Goal: Task Accomplishment & Management: Manage account settings

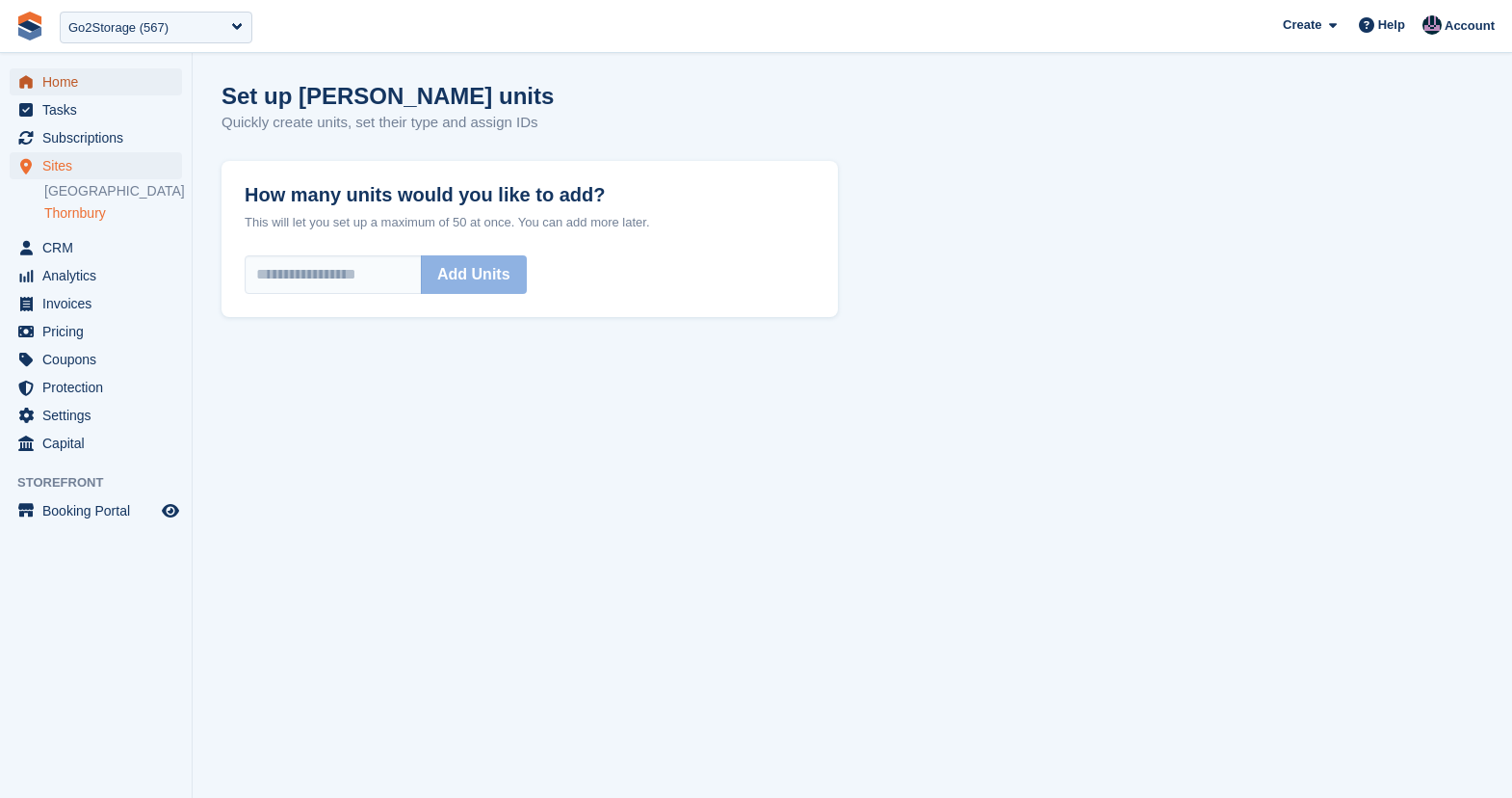
click at [69, 87] on span "Home" at bounding box center [99, 82] width 116 height 27
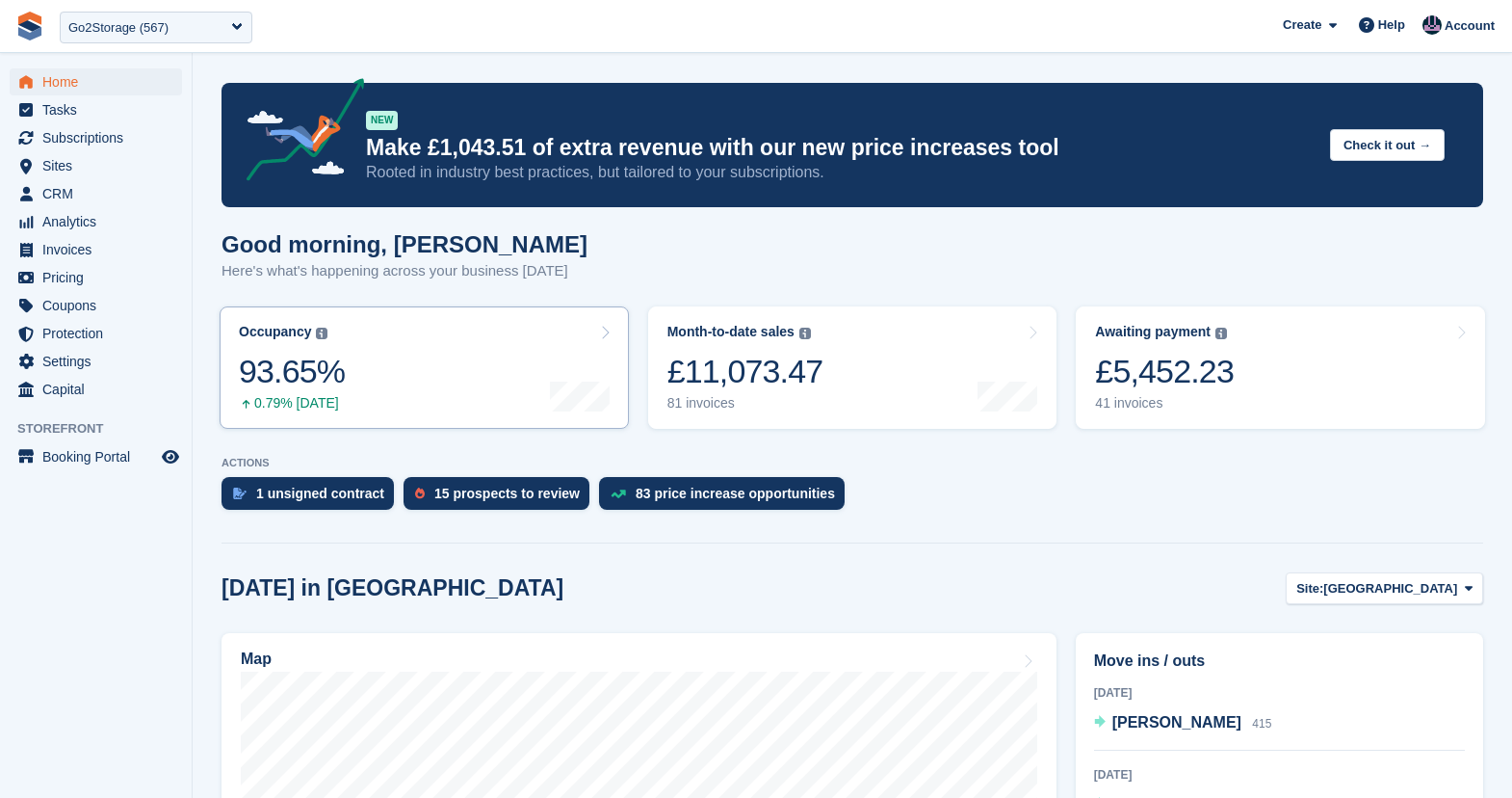
click at [321, 333] on img at bounding box center [322, 334] width 12 height 12
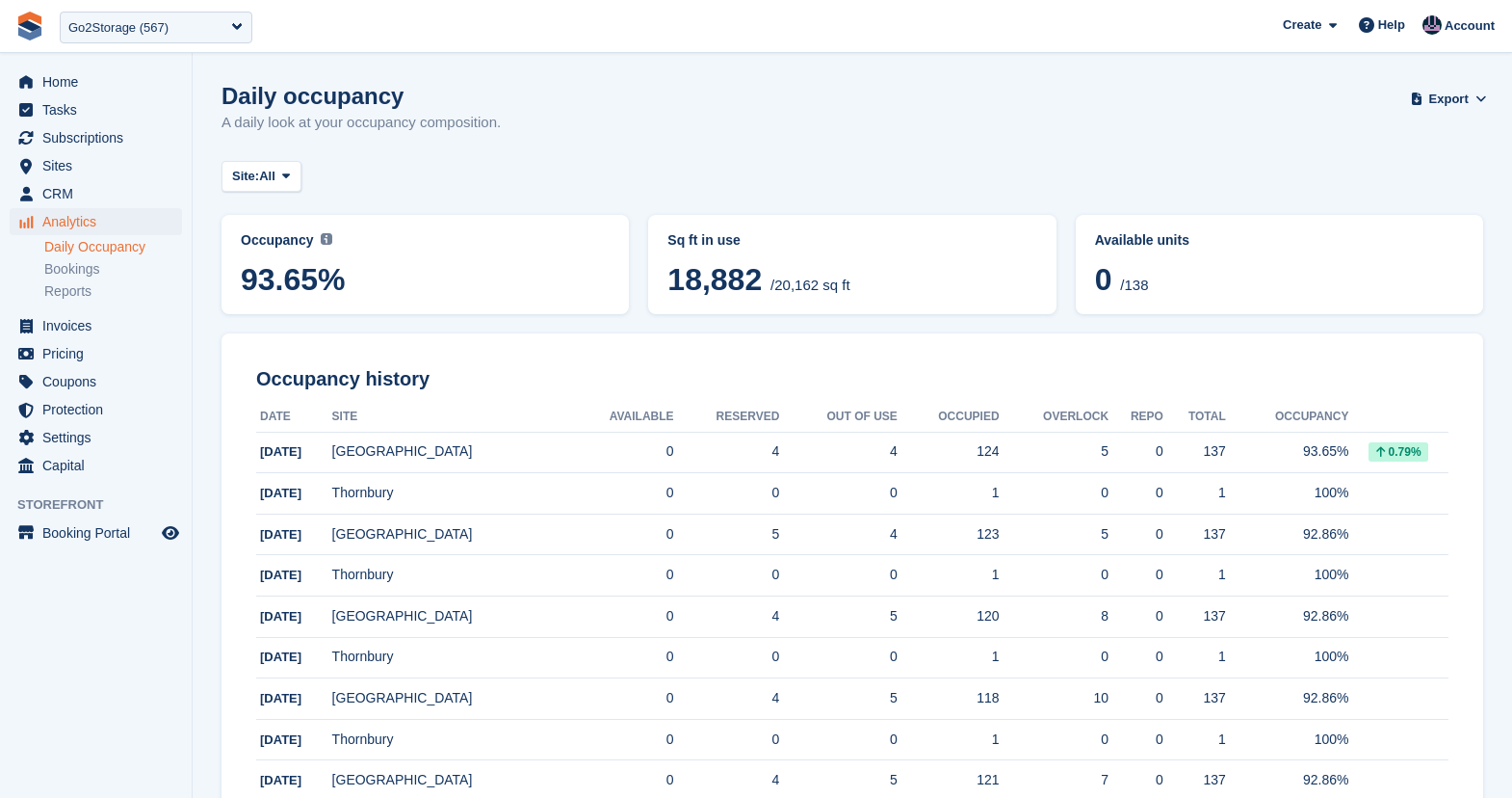
drag, startPoint x: 677, startPoint y: 289, endPoint x: 766, endPoint y: 293, distance: 89.1
click at [762, 293] on span "18,882" at bounding box center [714, 280] width 95 height 35
click at [492, 127] on p "A daily look at your occupancy composition." at bounding box center [361, 123] width 279 height 22
click at [325, 230] on abbr "Occupancy Current percentage of all currently allocated units in terms of area.…" at bounding box center [425, 240] width 369 height 20
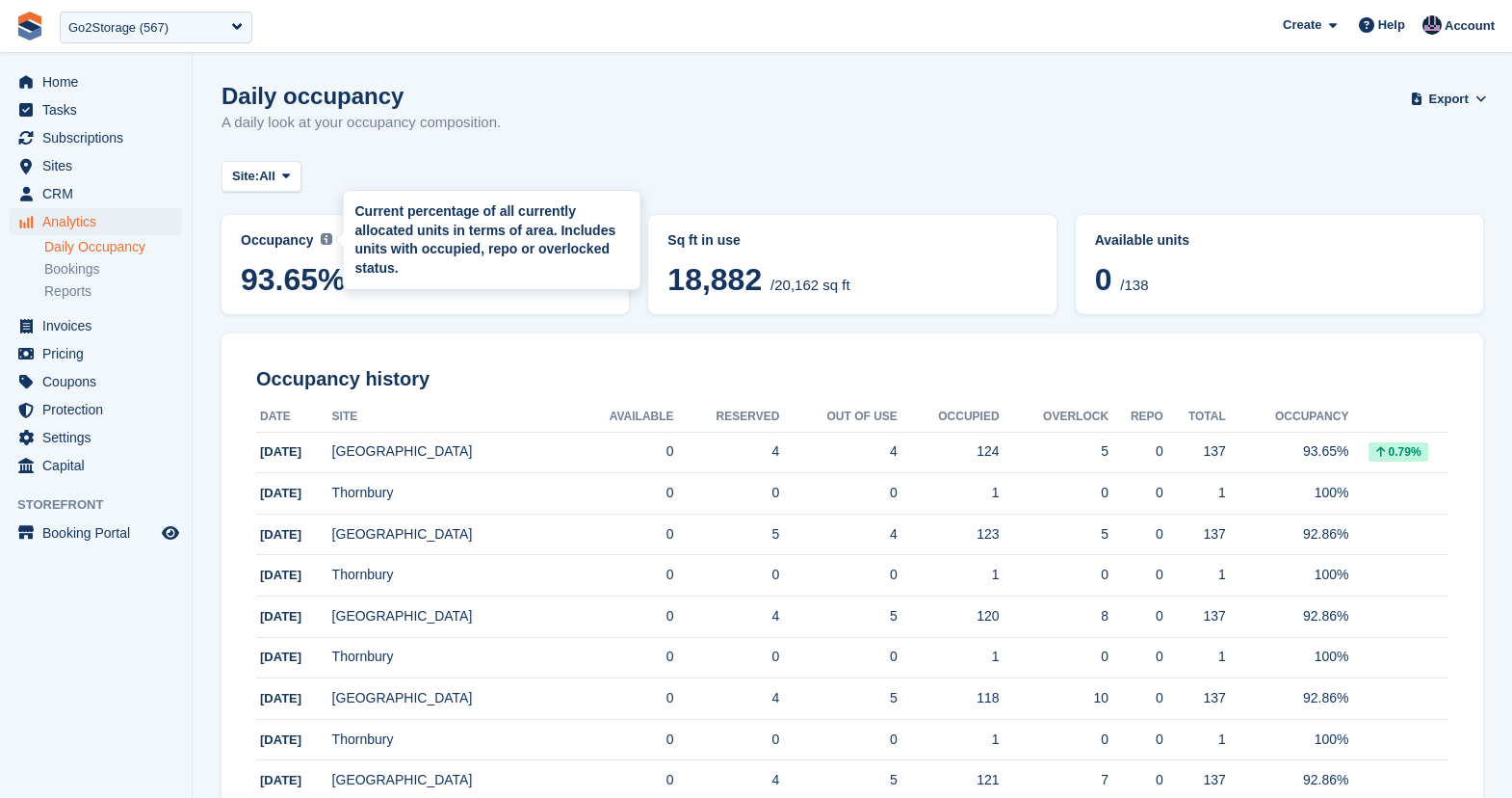
click at [324, 235] on img at bounding box center [327, 239] width 12 height 12
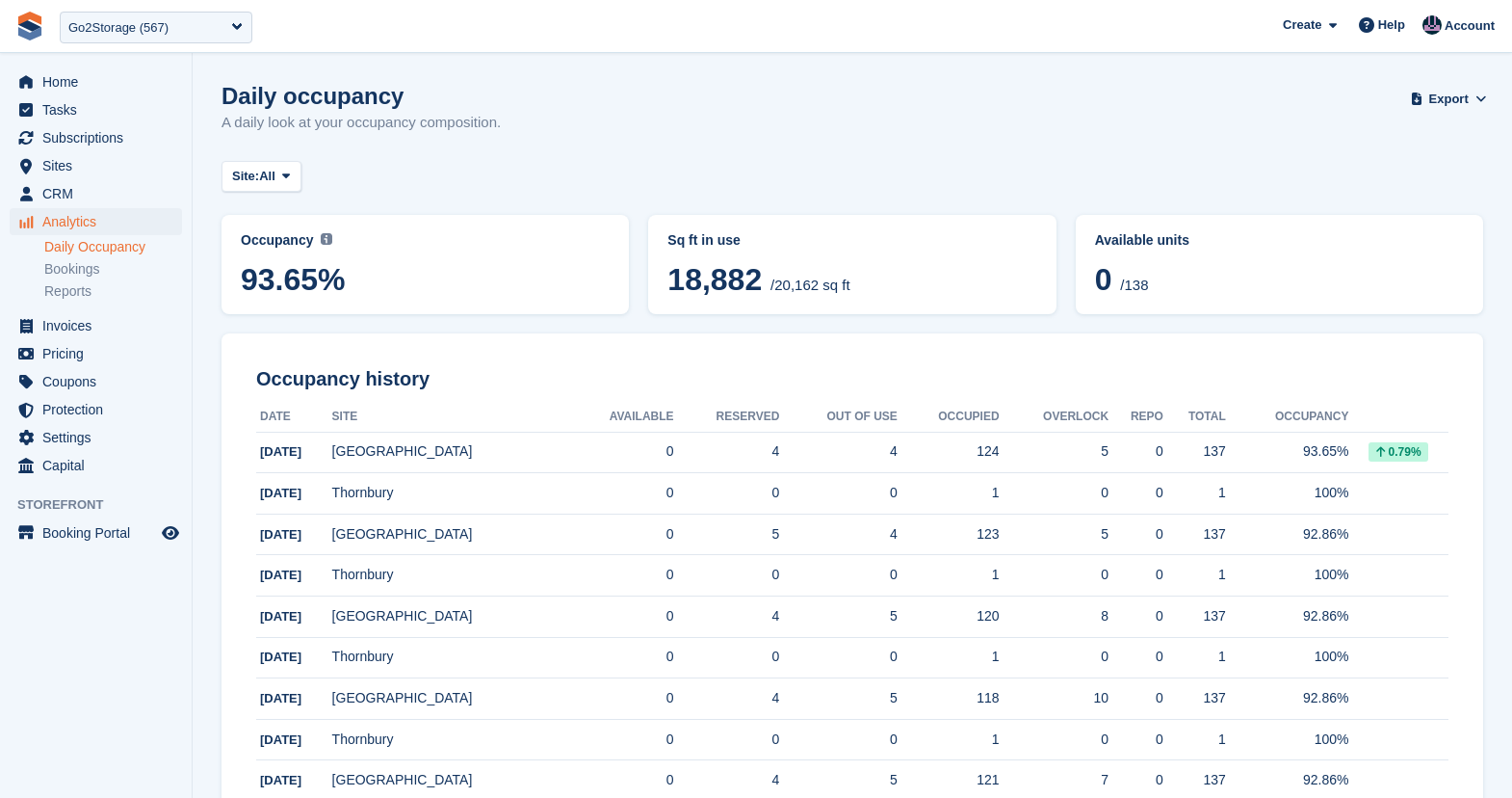
click at [1102, 281] on span "0" at bounding box center [1104, 280] width 18 height 35
click at [64, 76] on span "Home" at bounding box center [99, 82] width 116 height 27
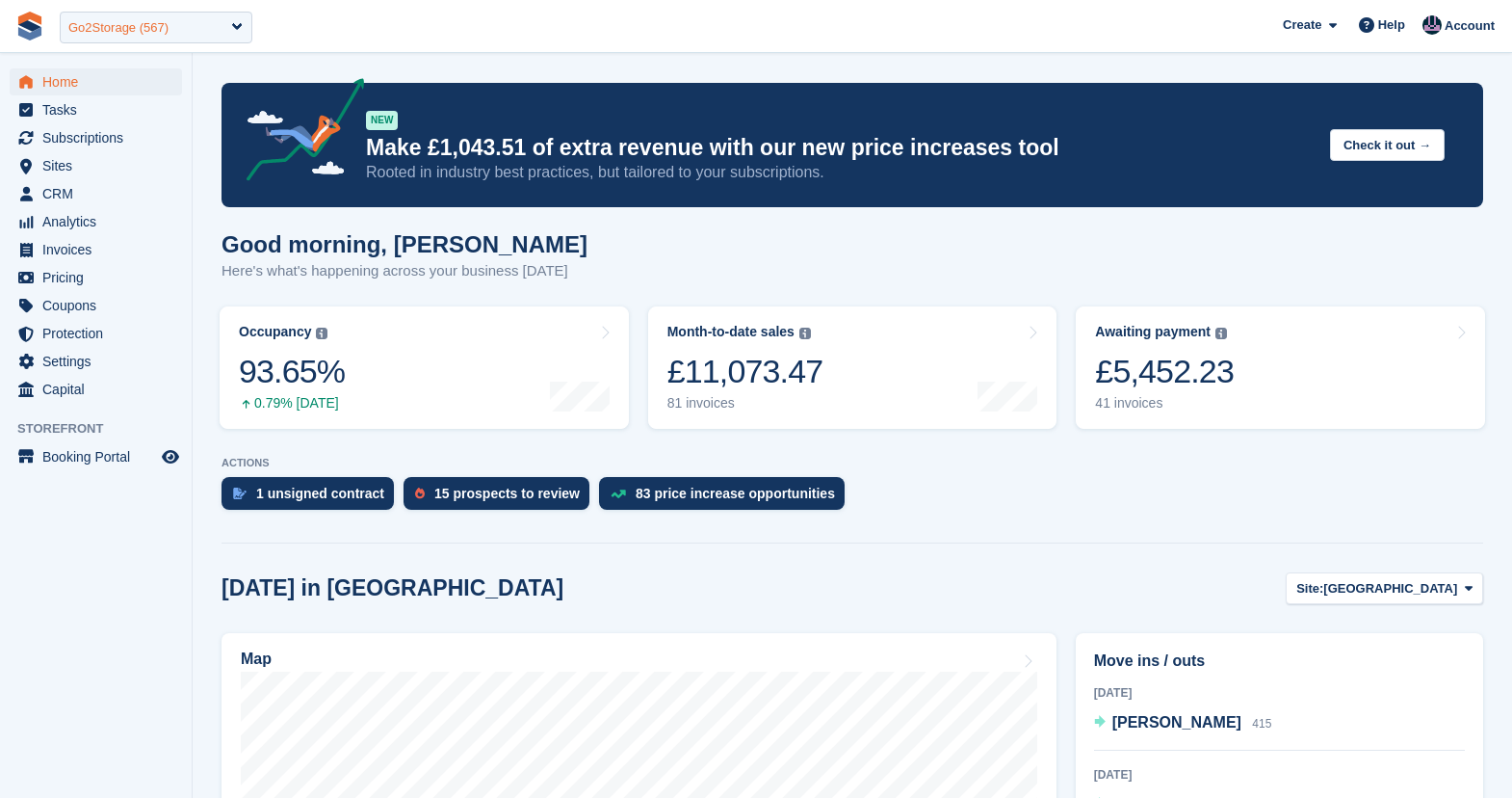
click at [128, 26] on div "Go2Storage (567)" at bounding box center [118, 28] width 100 height 20
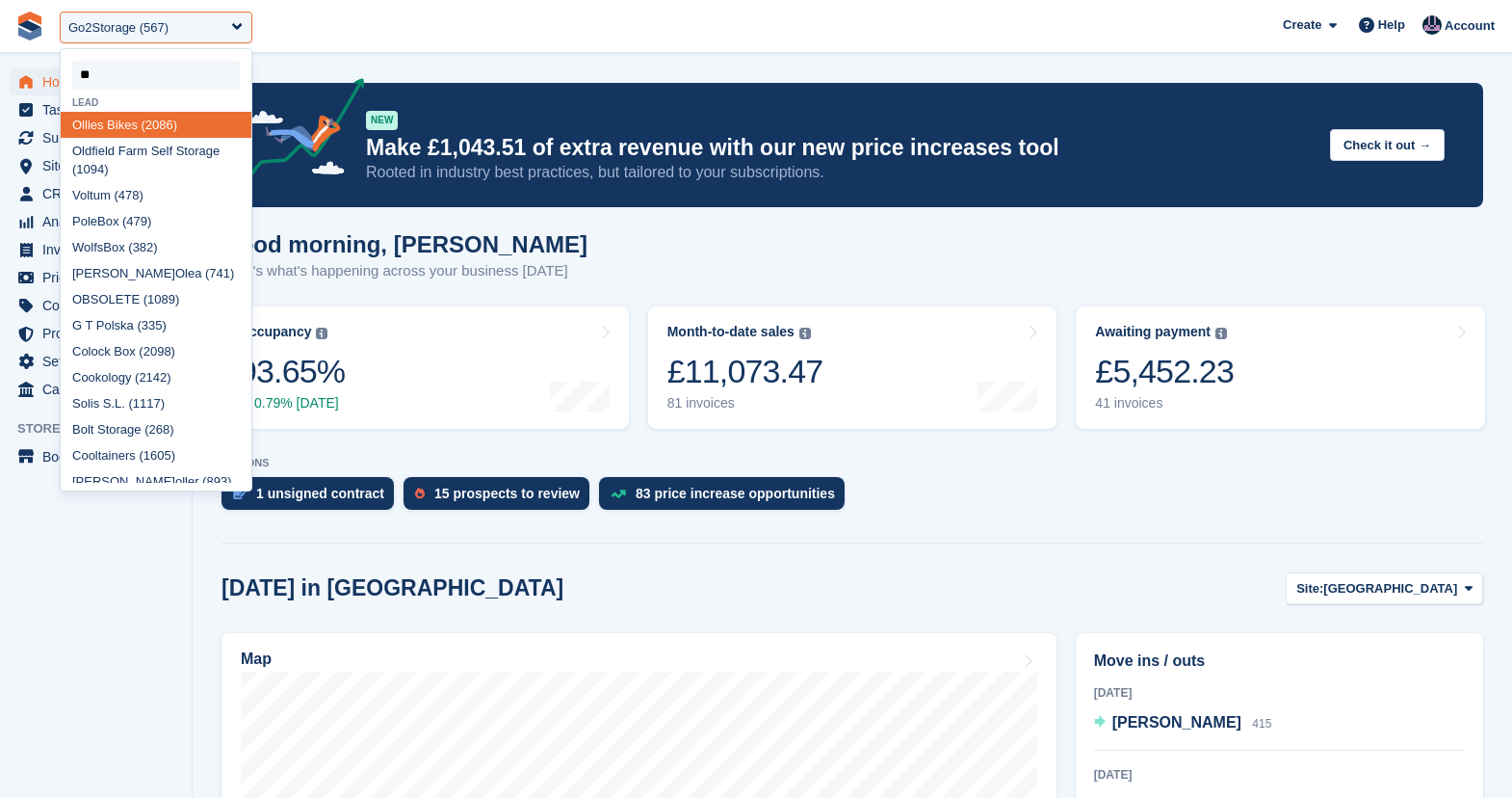
type input "***"
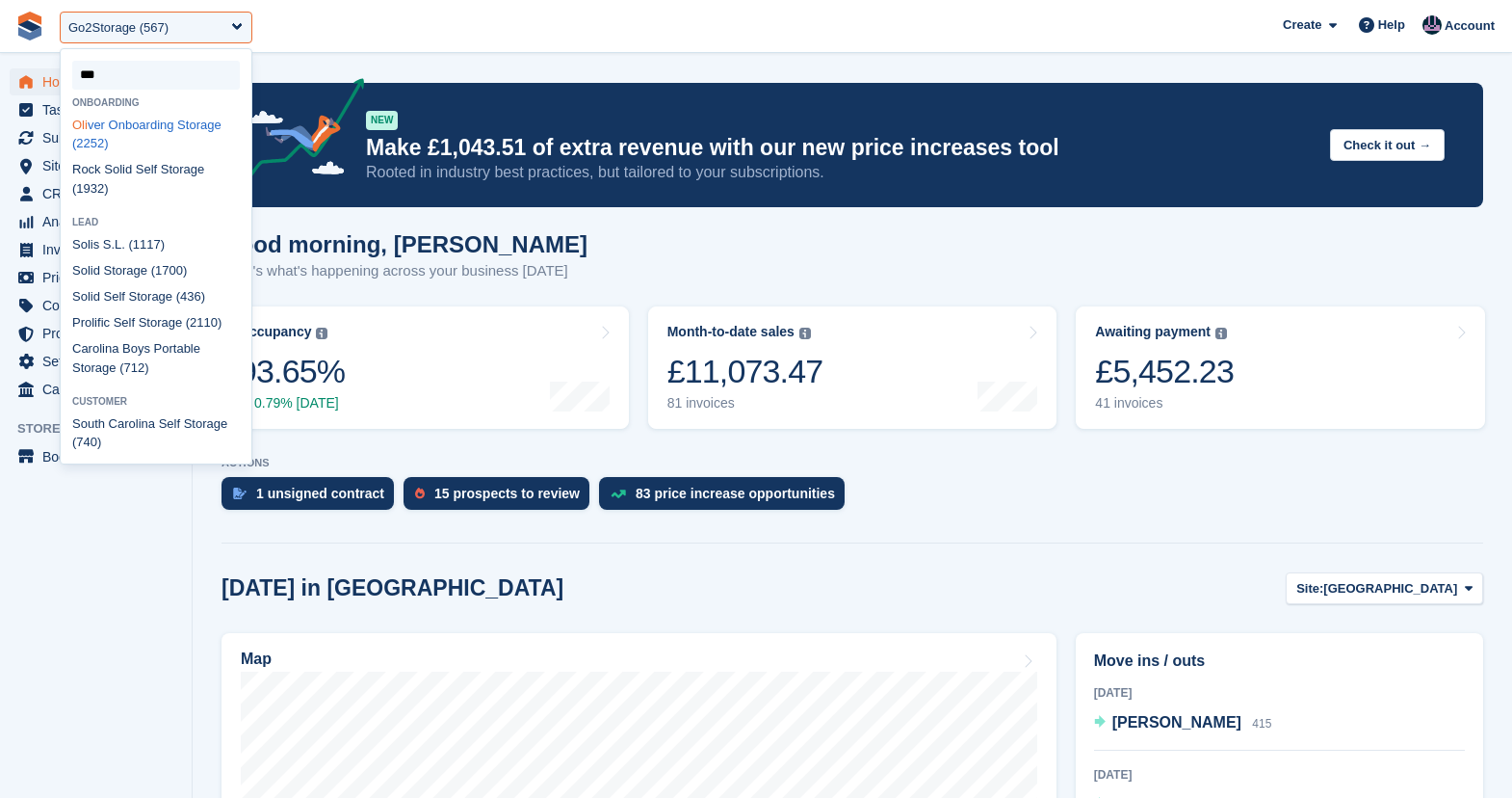
click at [111, 139] on div "Oli ver Onboarding Storage (2252)" at bounding box center [156, 135] width 191 height 45
select select "****"
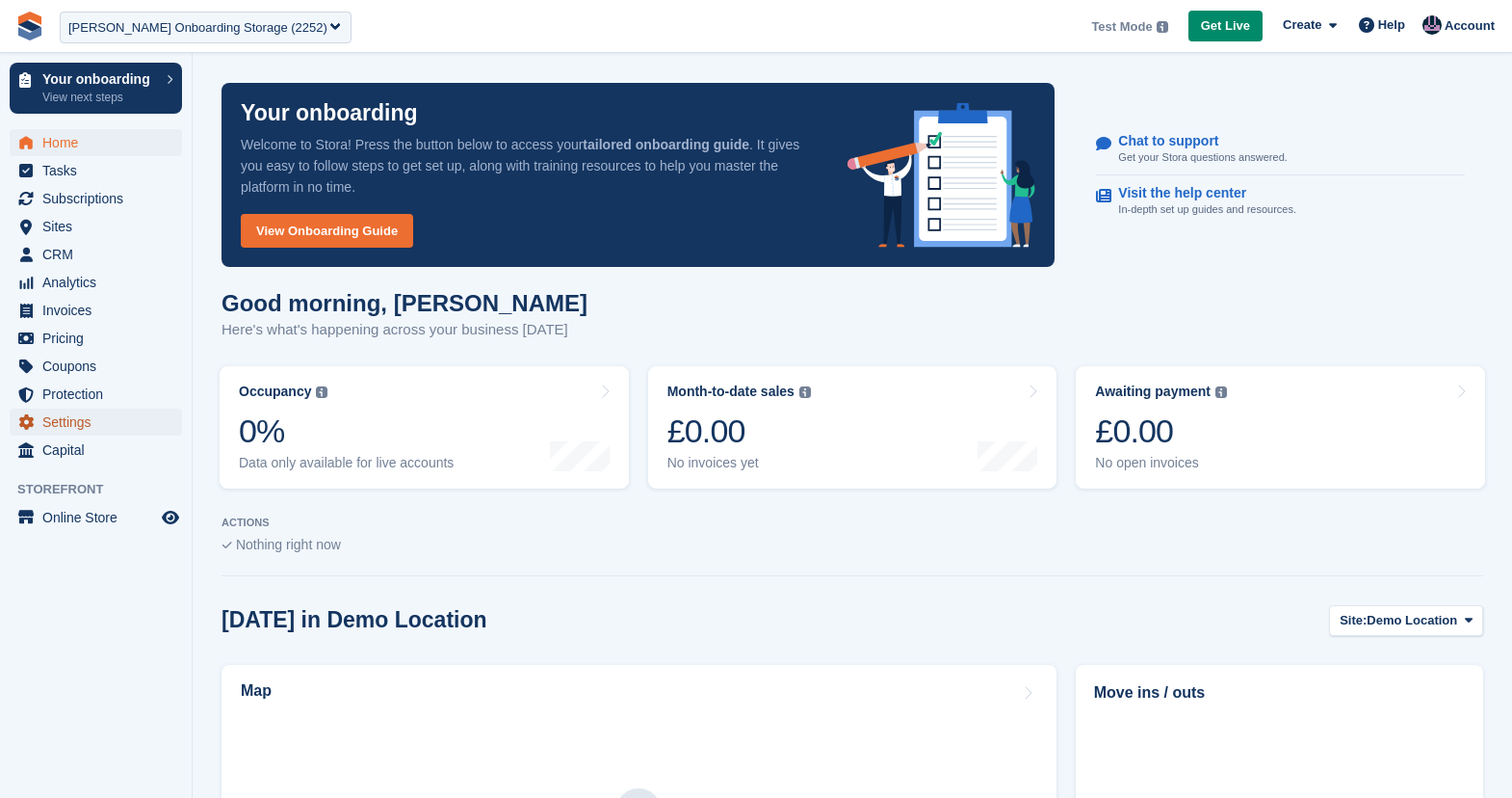
click at [44, 422] on span "Settings" at bounding box center [99, 422] width 116 height 27
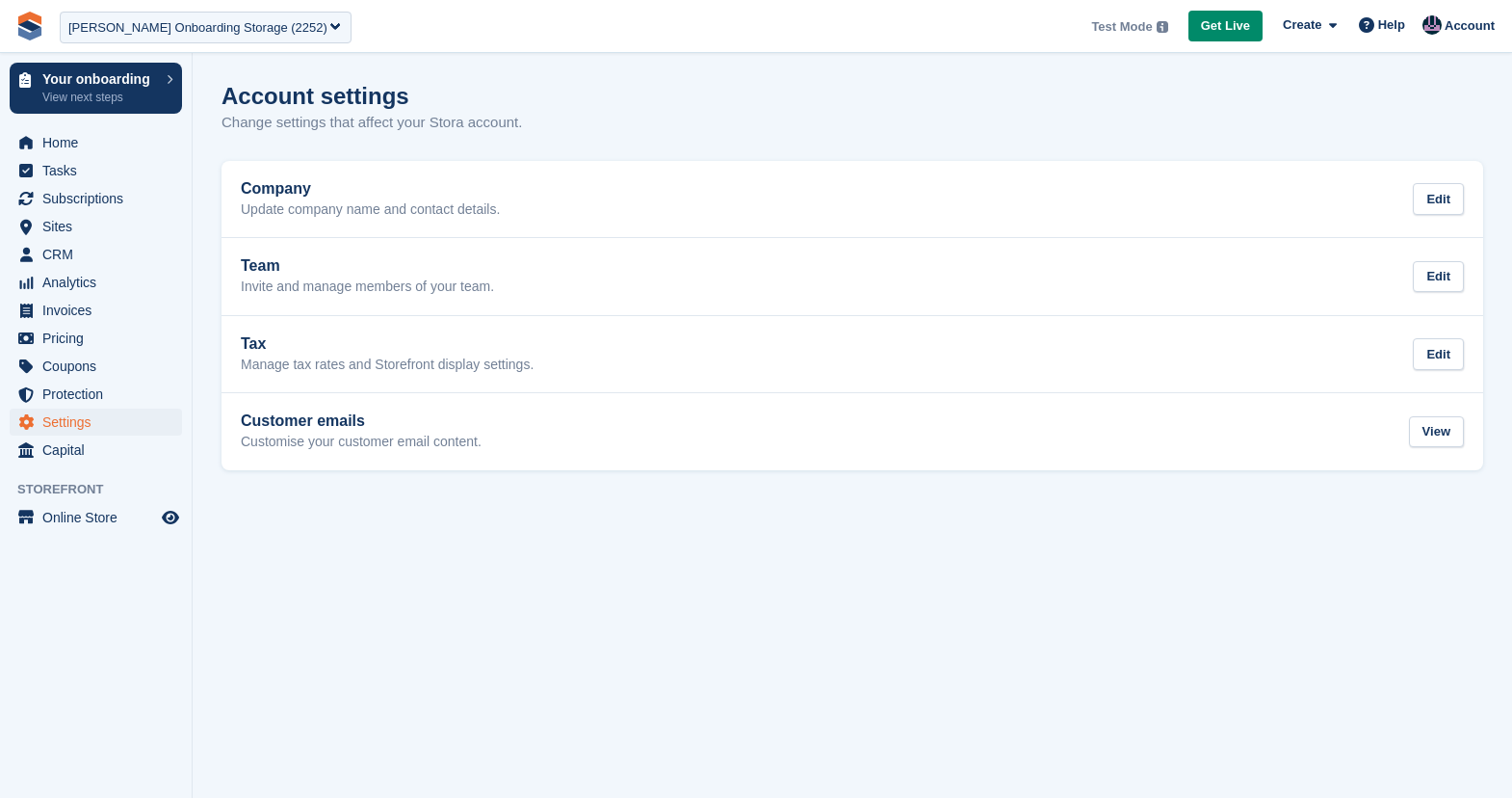
click at [84, 156] on ul "Home" at bounding box center [96, 142] width 192 height 28
click at [84, 146] on span "Home" at bounding box center [99, 142] width 116 height 27
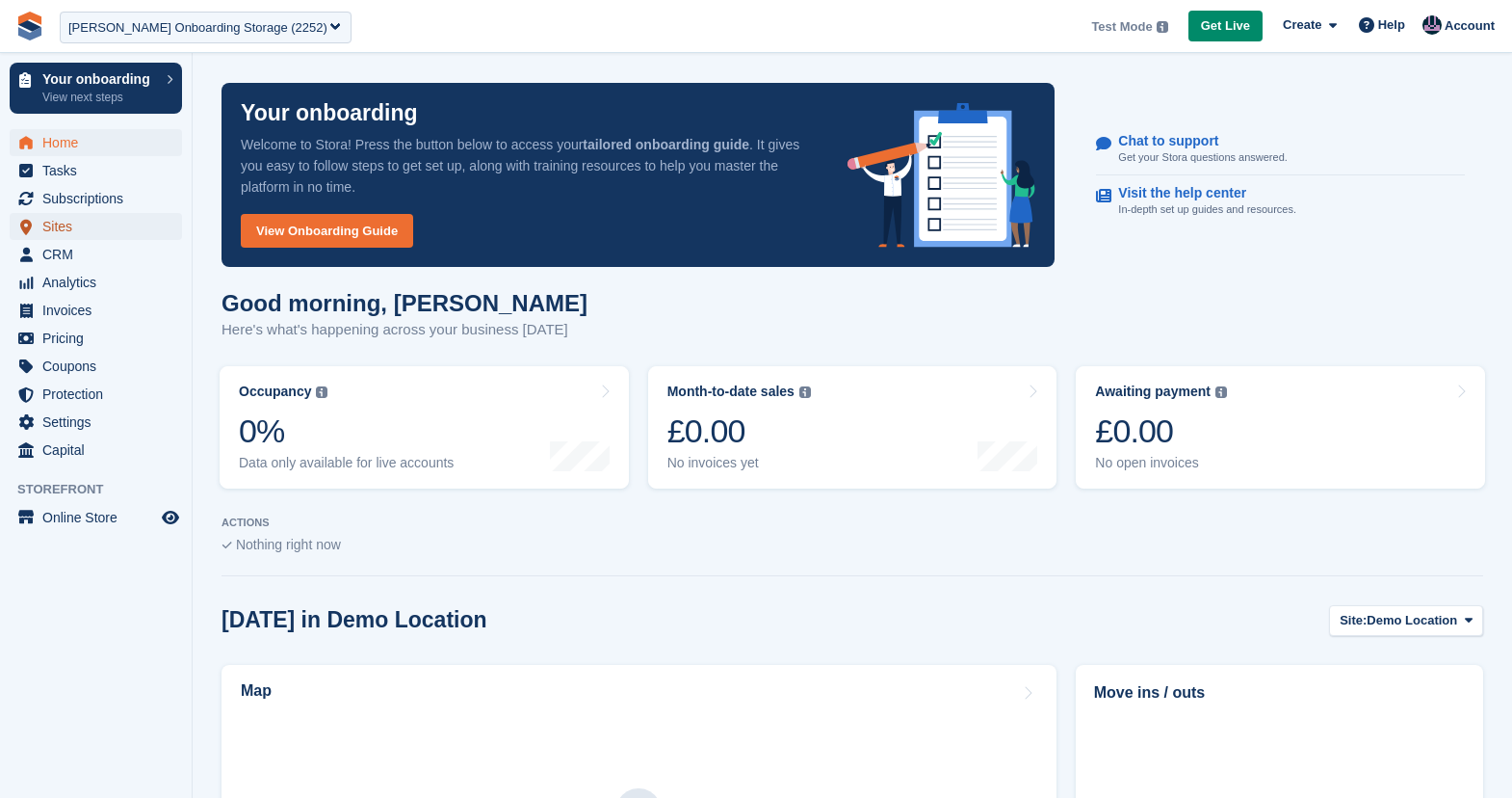
click at [99, 228] on span "Sites" at bounding box center [99, 226] width 116 height 27
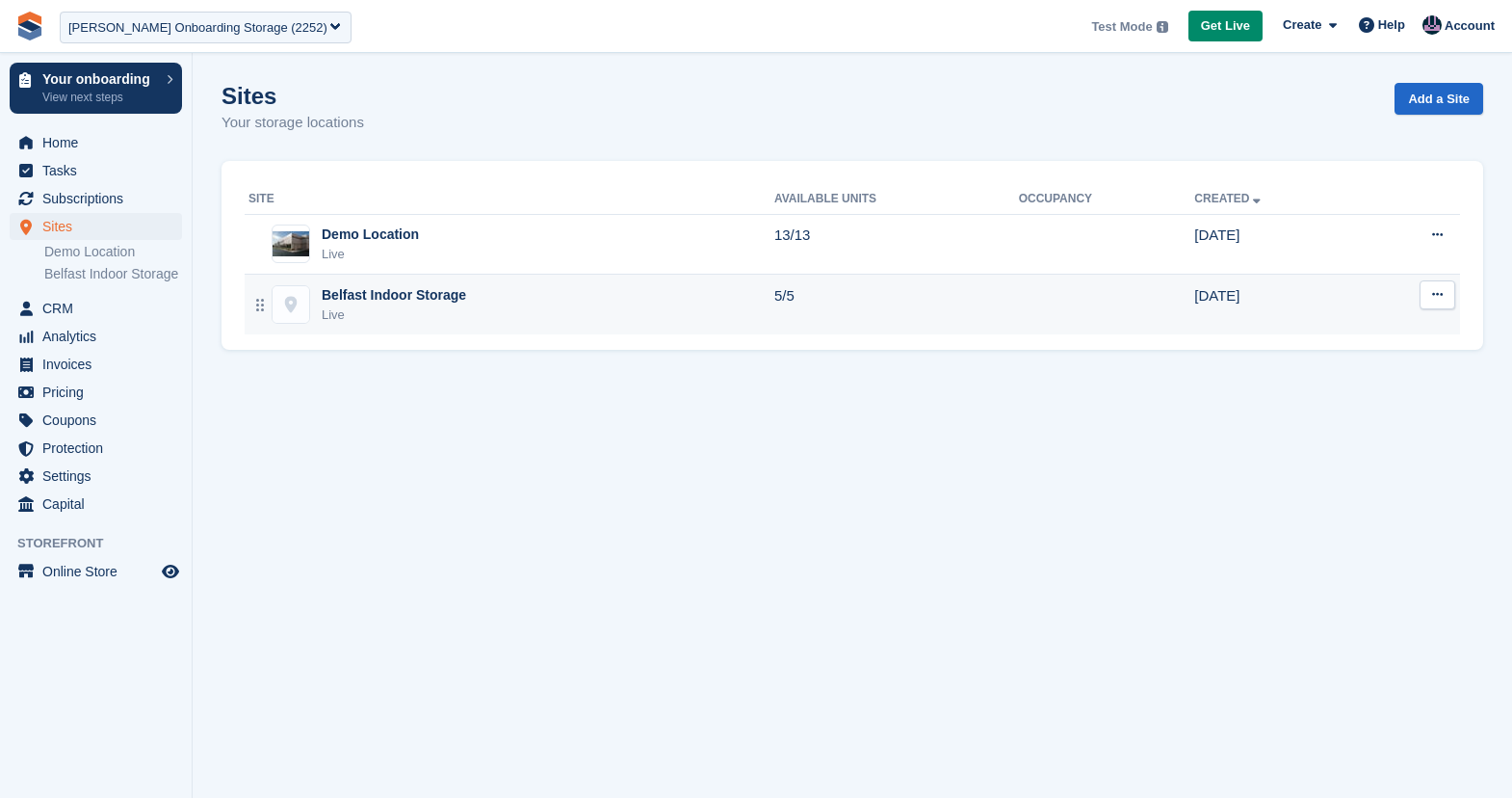
click at [412, 302] on div "Belfast Indoor Storage" at bounding box center [394, 295] width 144 height 20
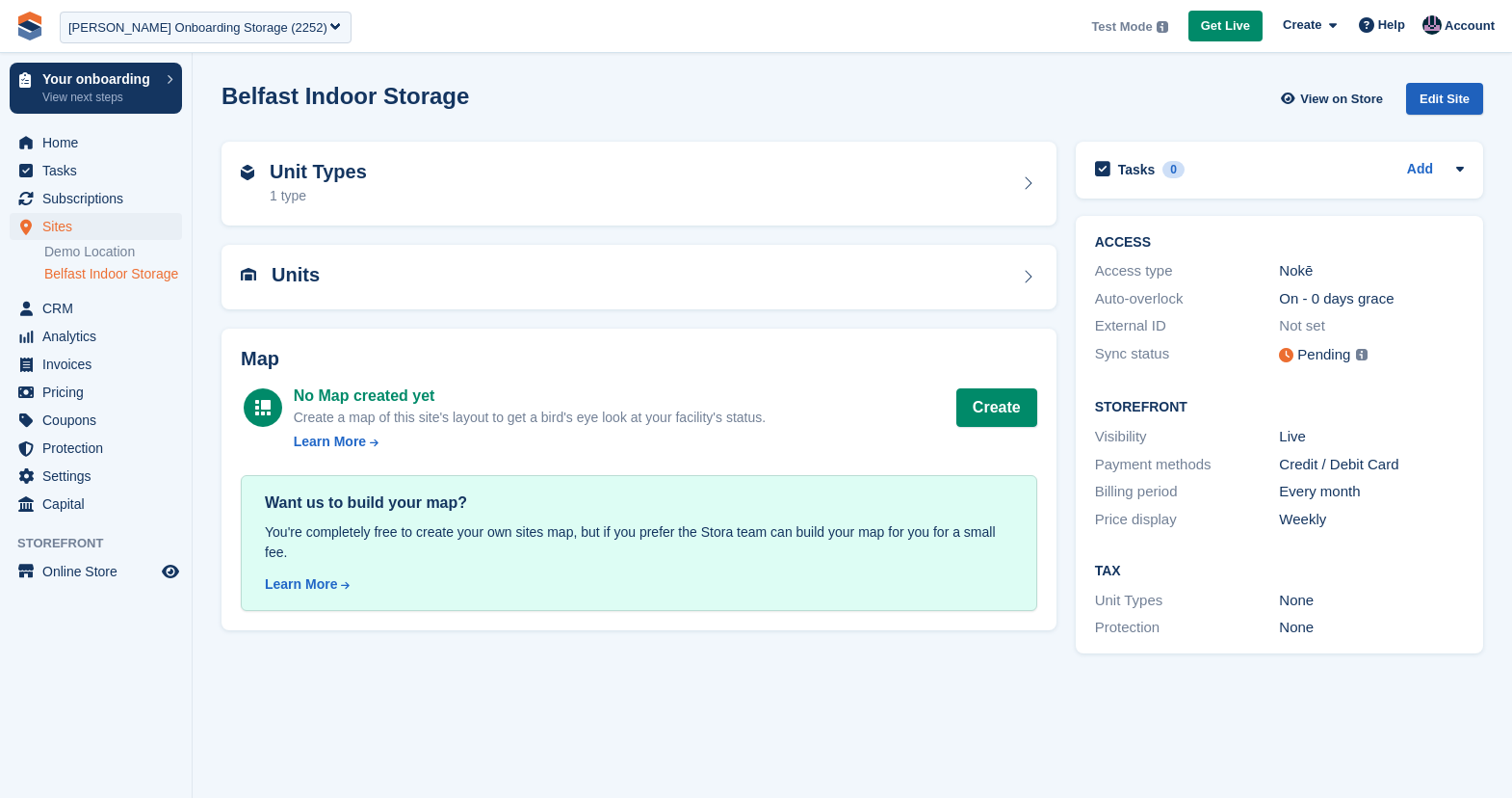
click at [1440, 101] on div "Edit Site" at bounding box center [1445, 99] width 77 height 32
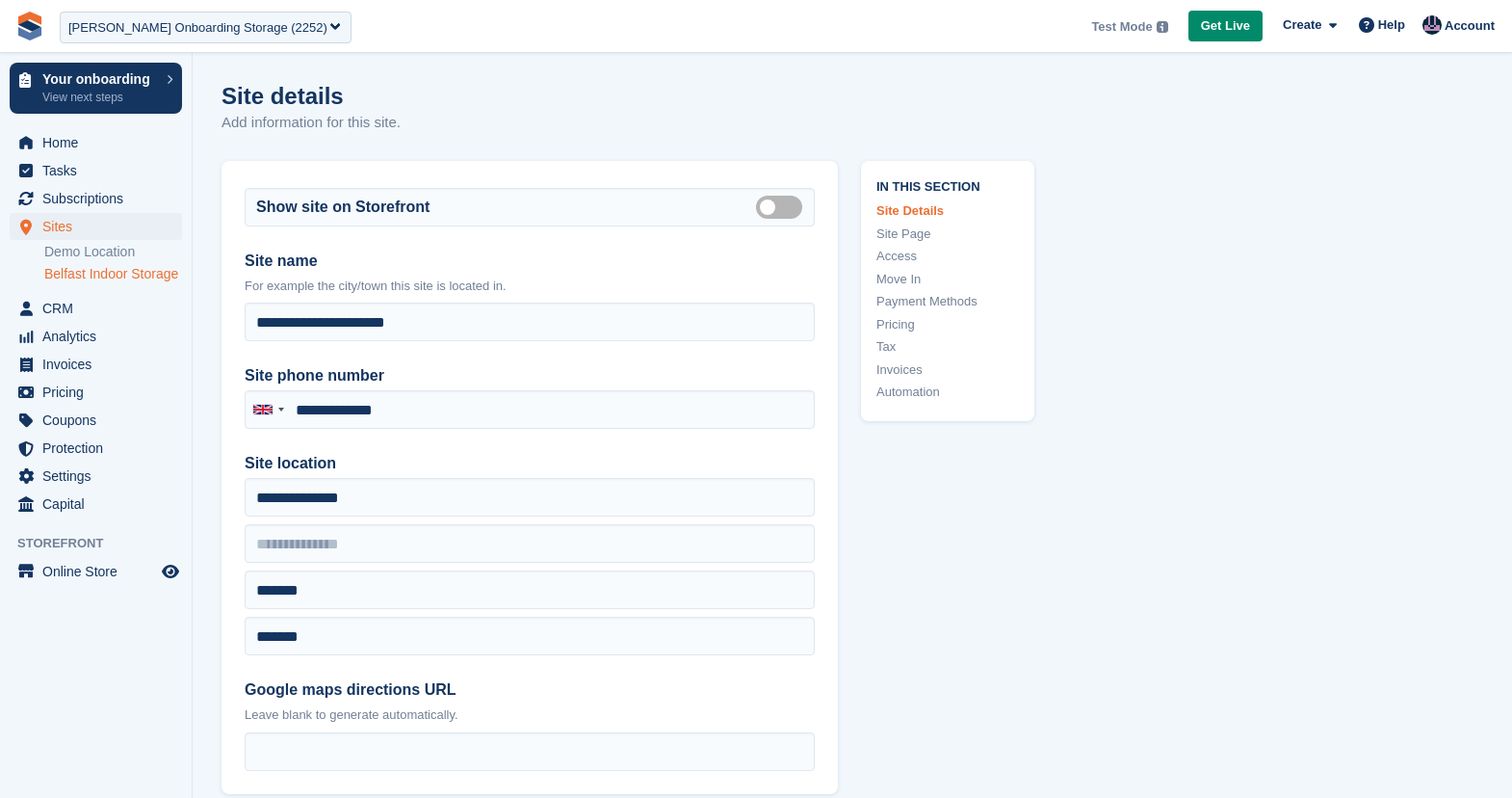
type input "**********"
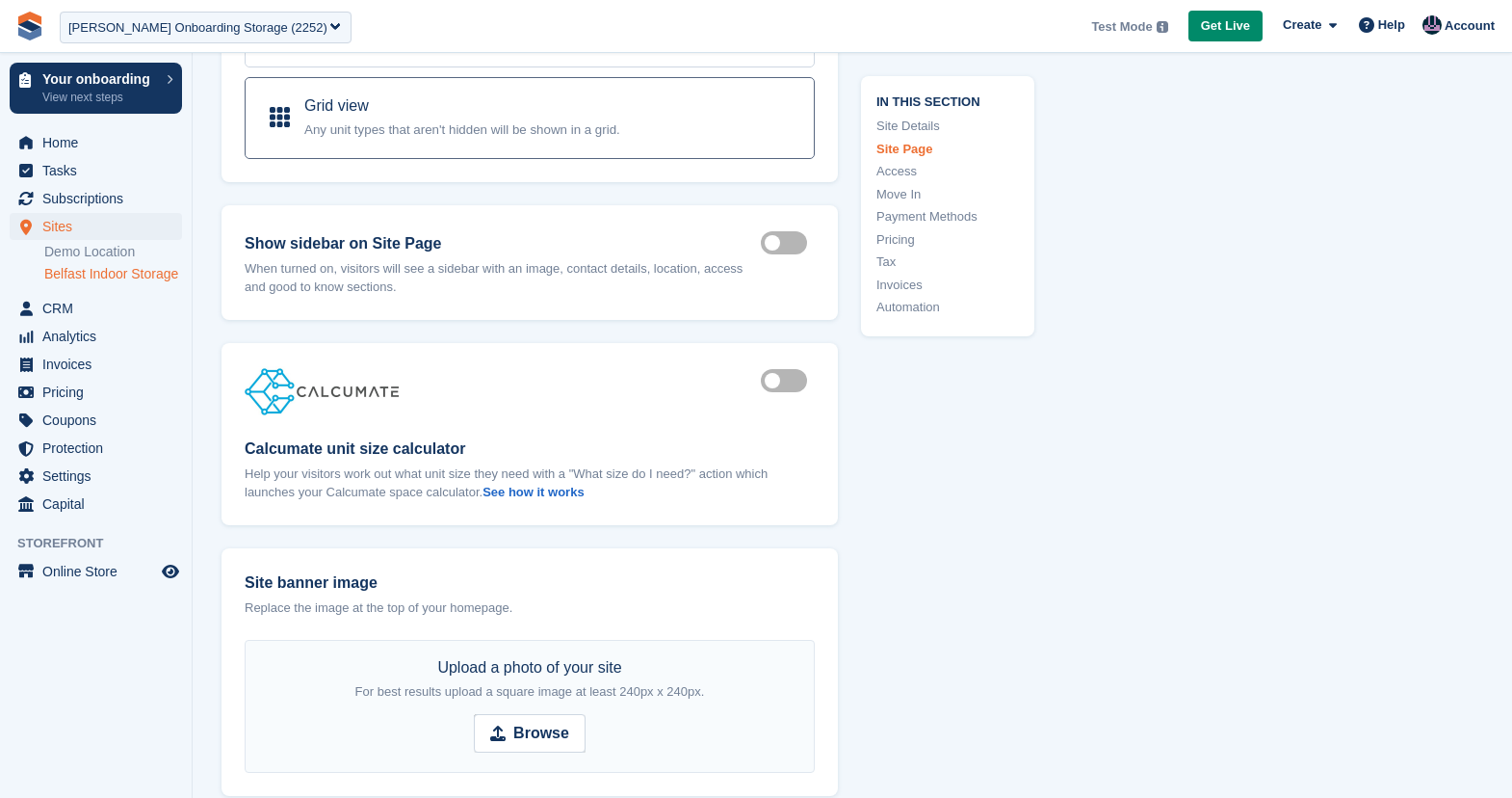
scroll to position [2165, 0]
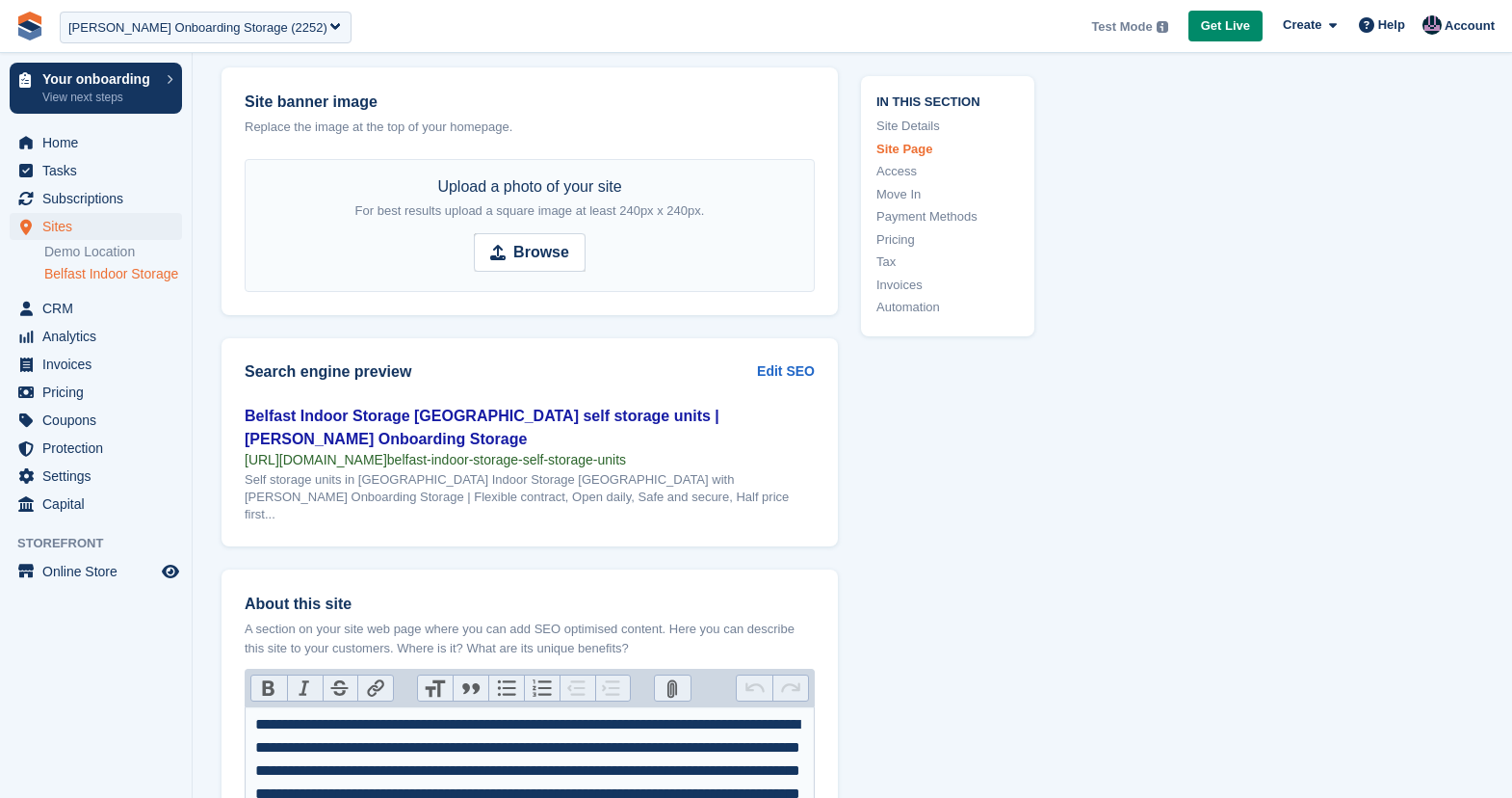
click at [899, 171] on link "Access" at bounding box center [948, 172] width 142 height 20
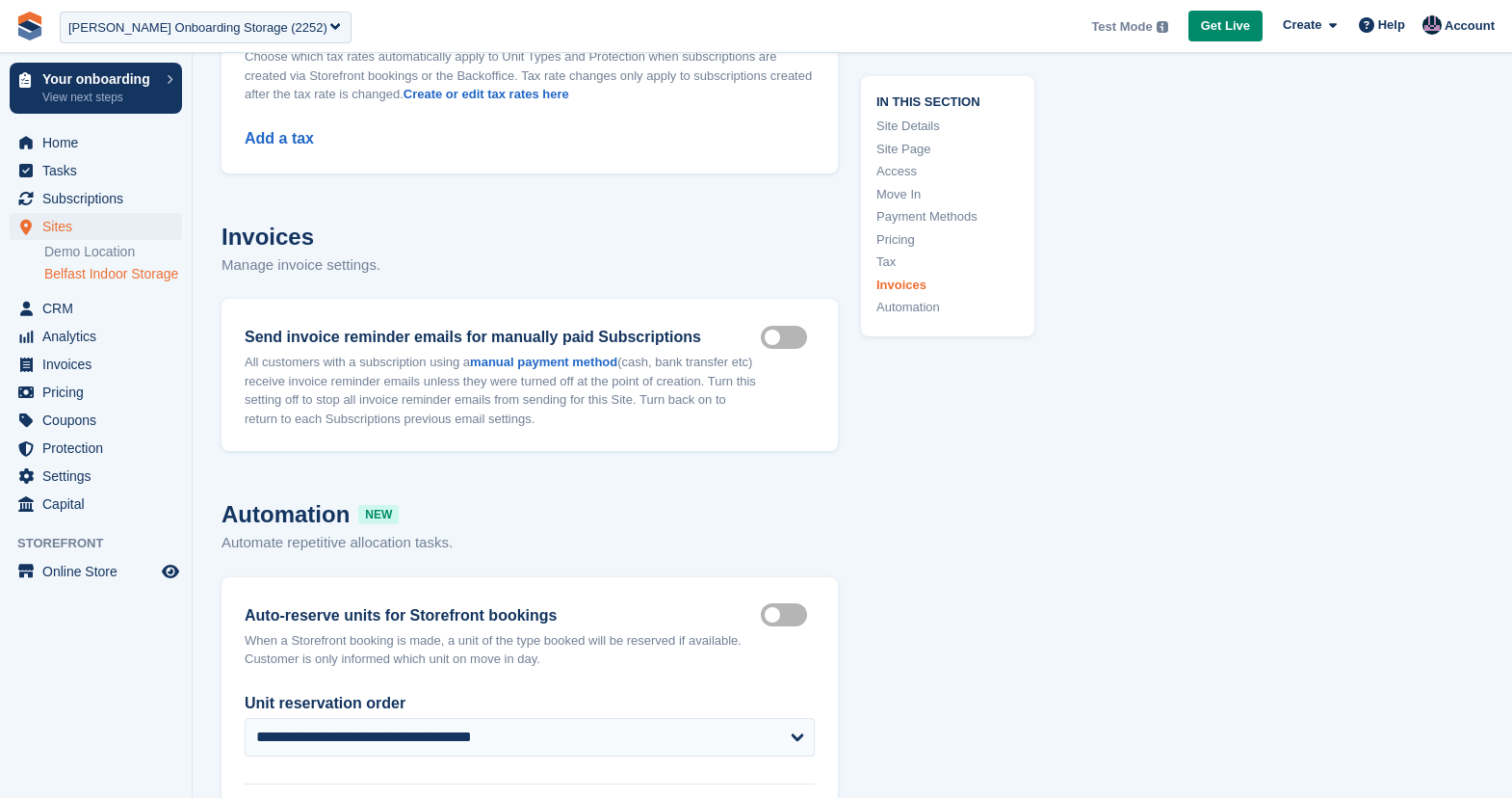
scroll to position [7116, 0]
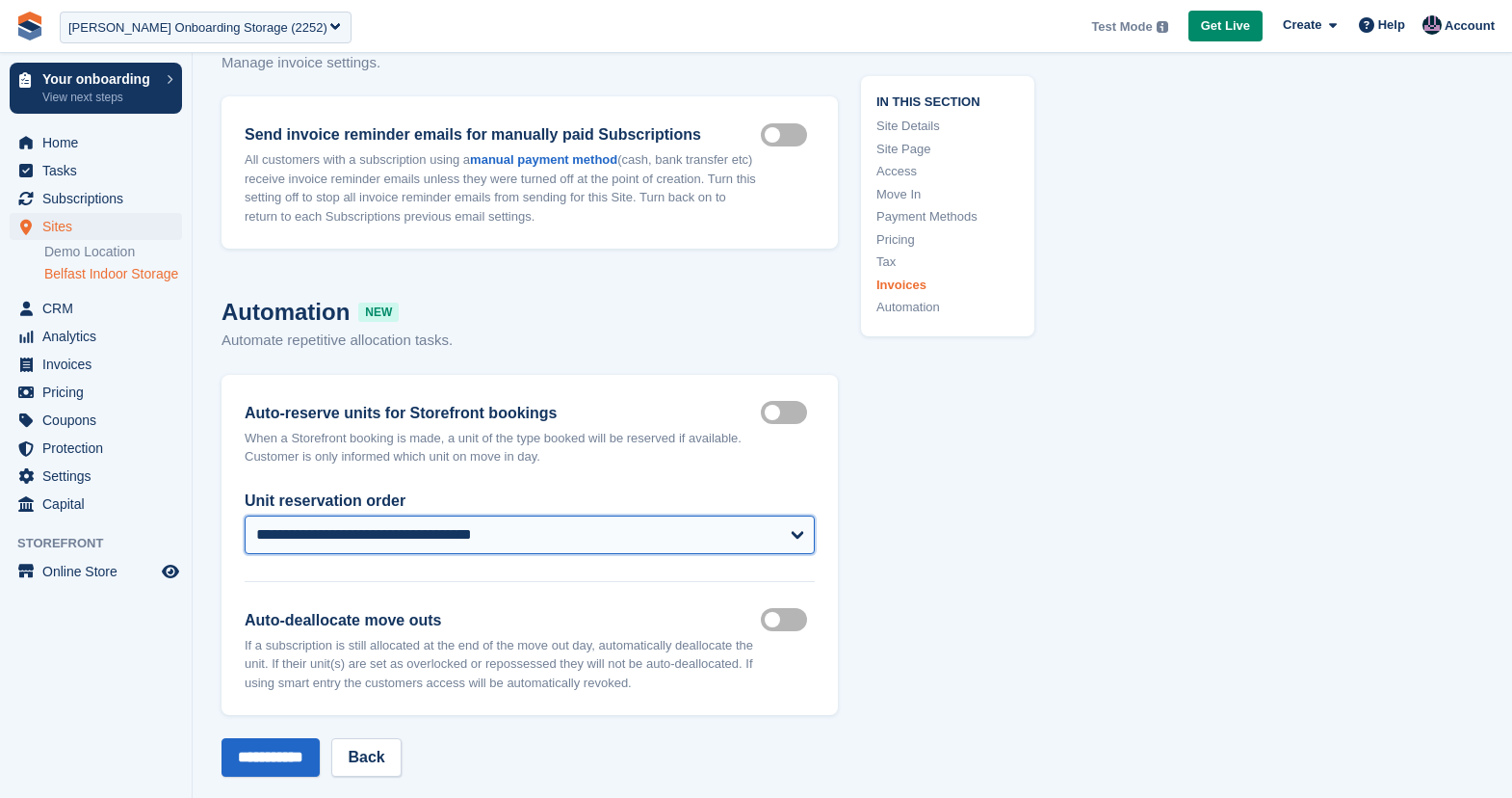
click at [466, 515] on select "**********" at bounding box center [530, 535] width 571 height 39
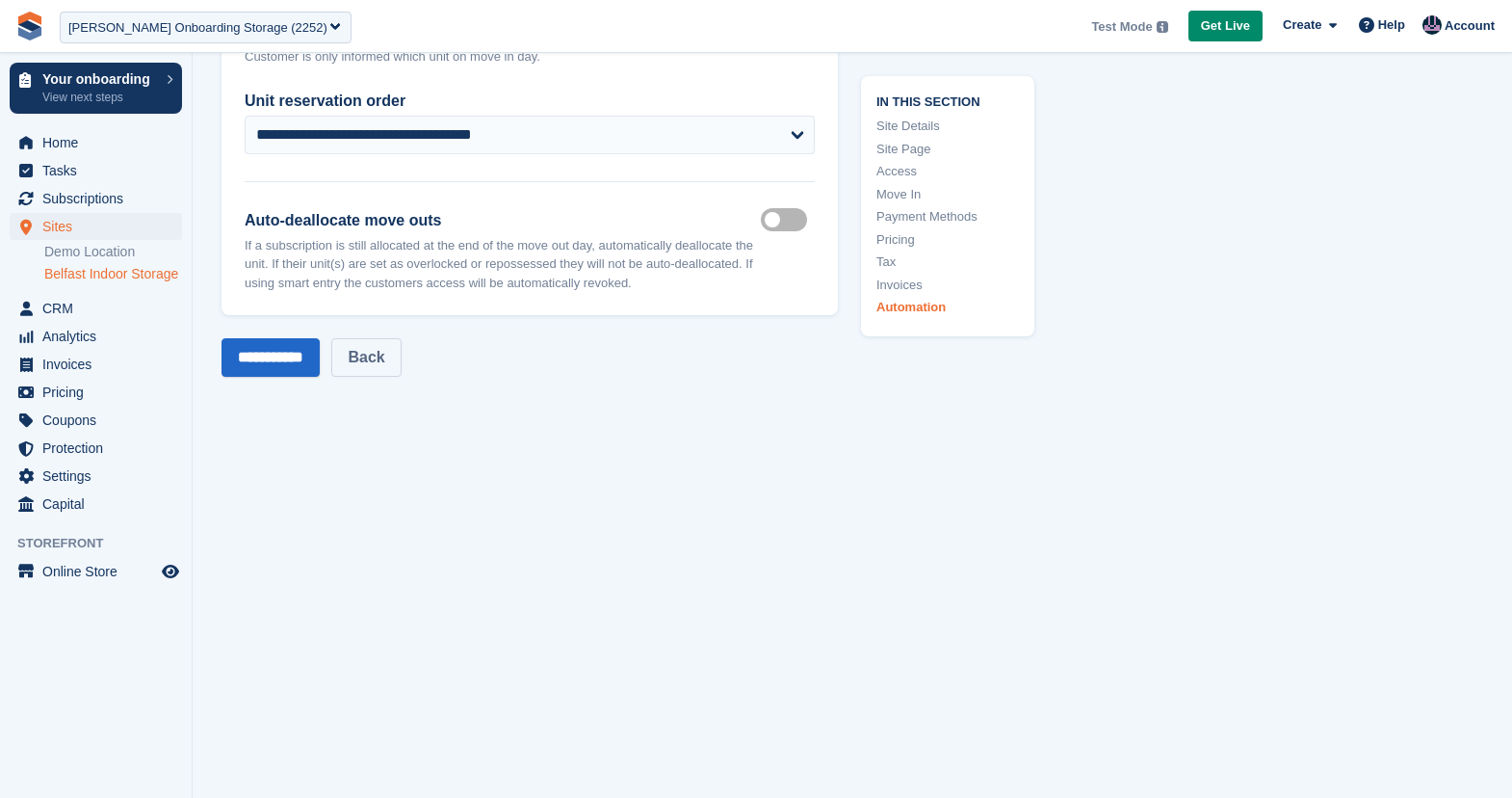
click at [401, 340] on link "Back" at bounding box center [366, 358] width 69 height 39
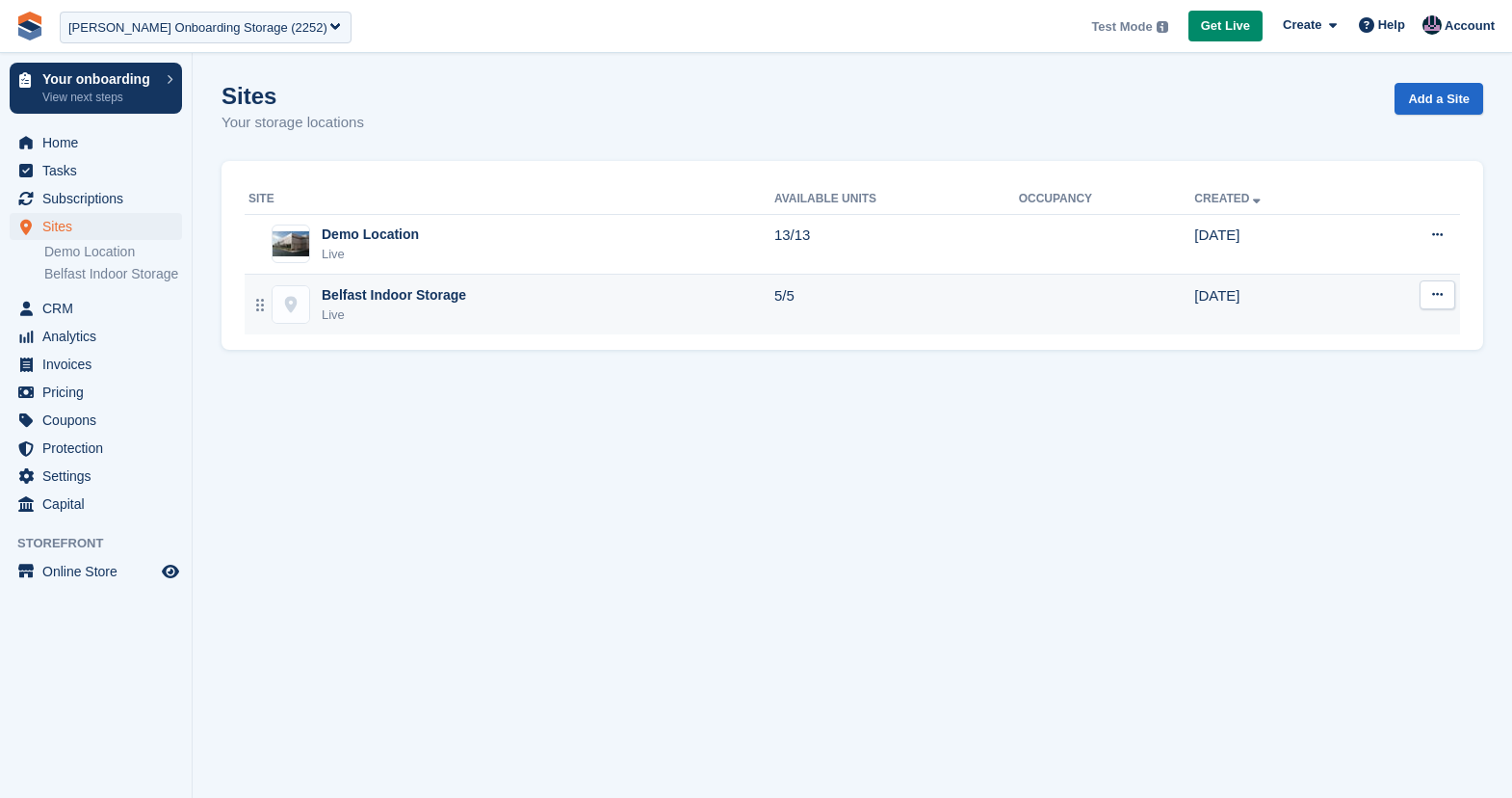
click at [469, 317] on div "Belfast Indoor Storage Live" at bounding box center [511, 304] width 526 height 39
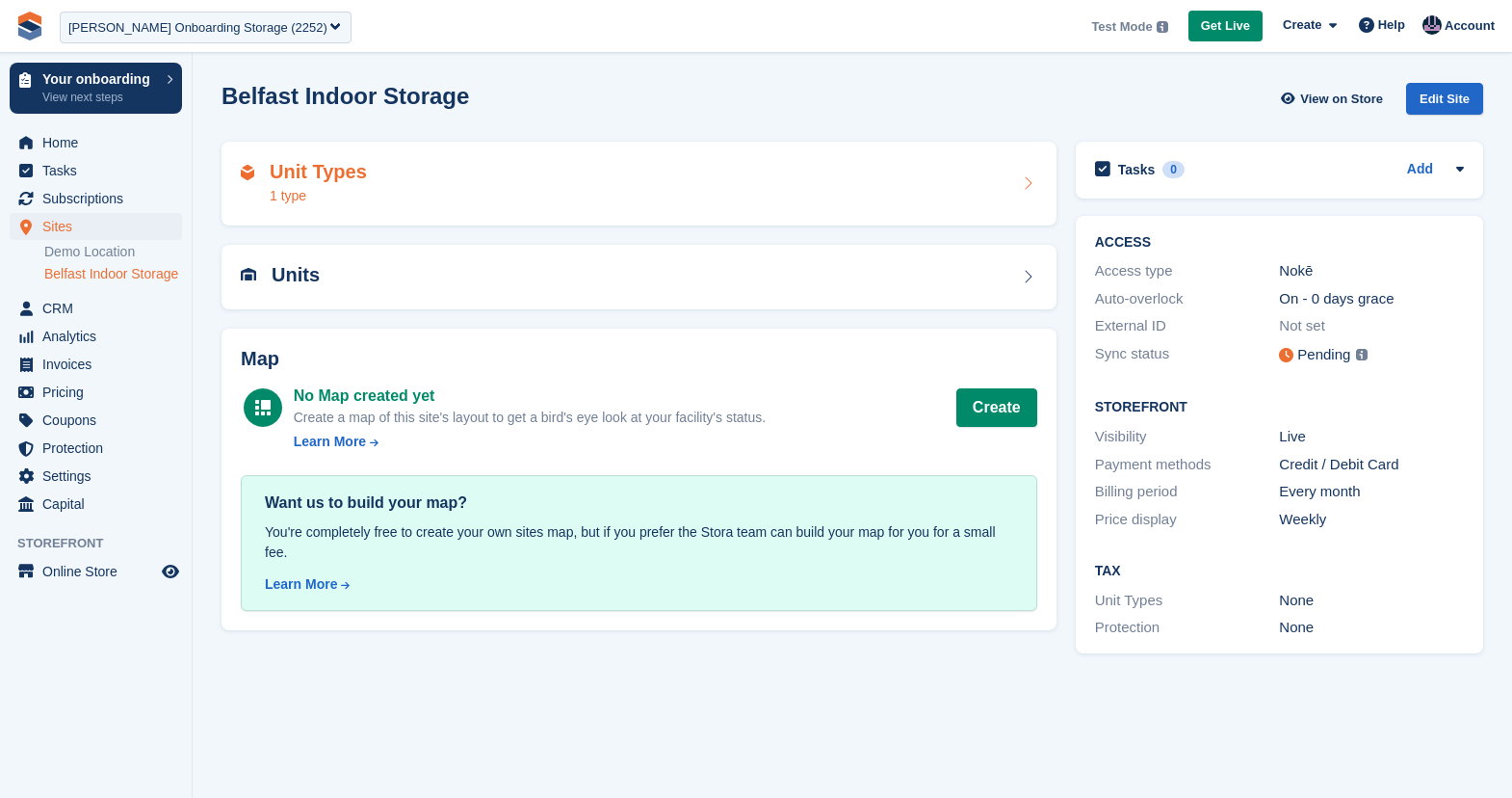
click at [986, 171] on div "Unit Types 1 type" at bounding box center [639, 183] width 797 height 46
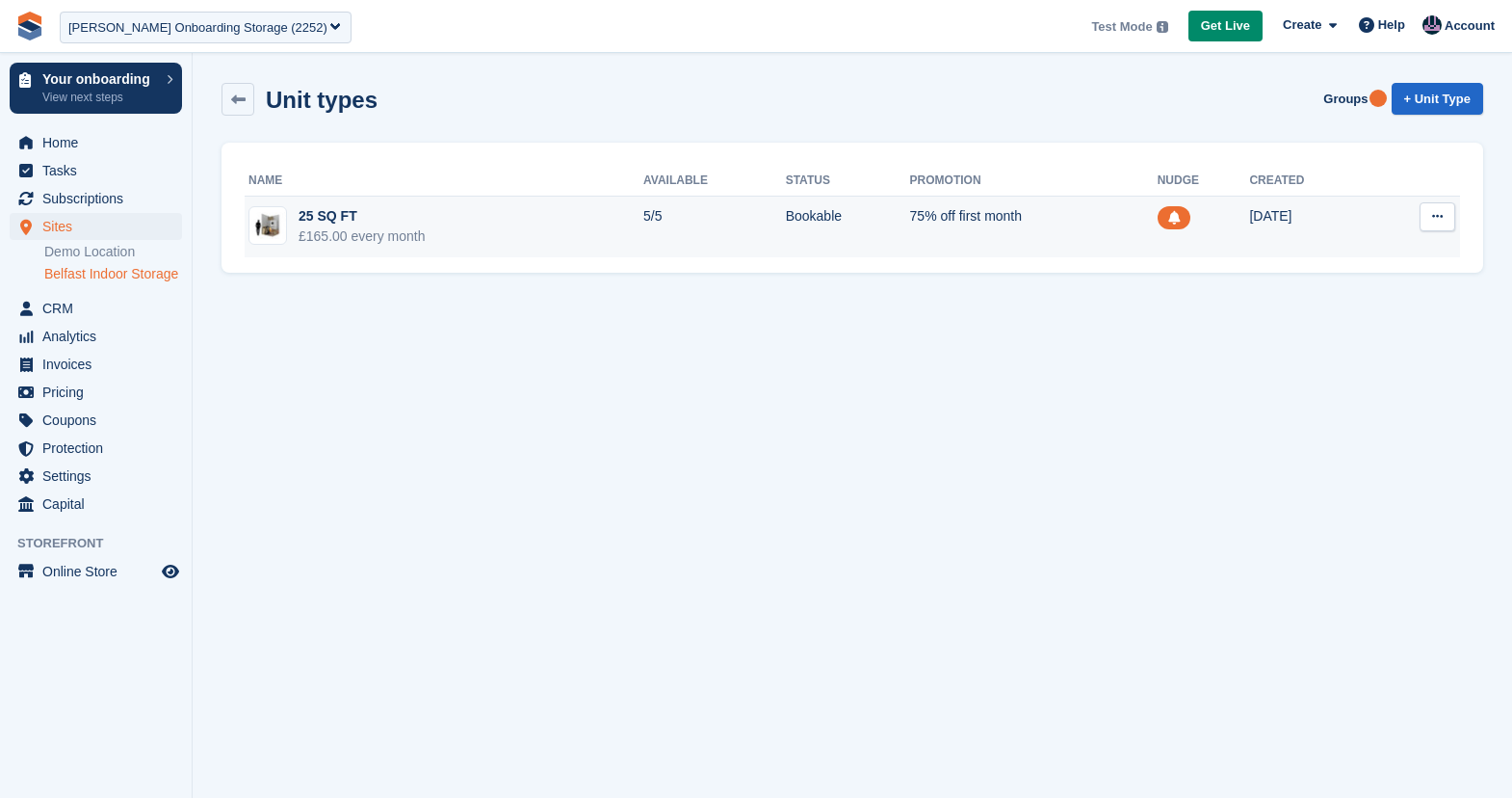
click at [403, 236] on div "£165.00 every month" at bounding box center [362, 236] width 127 height 20
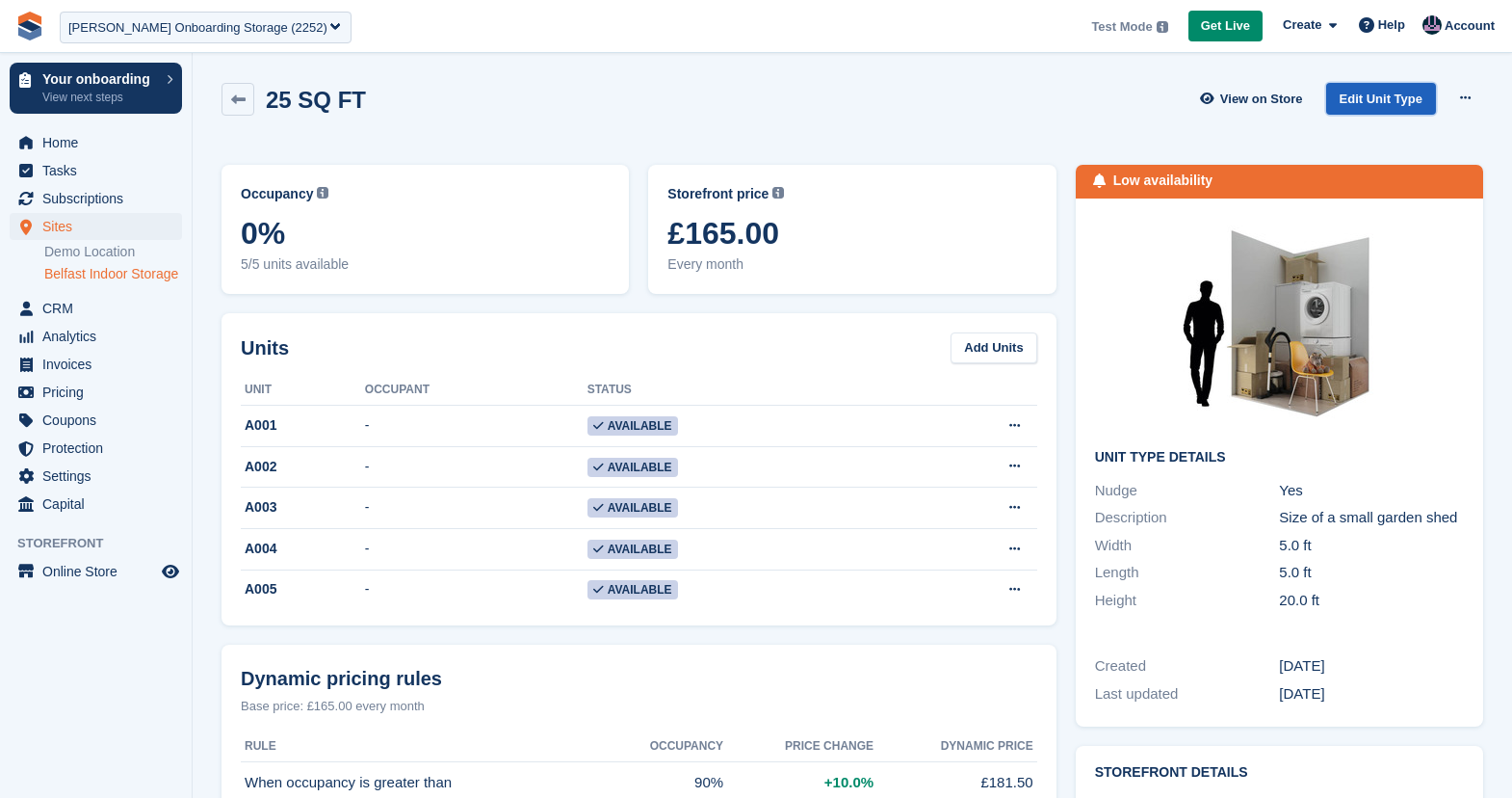
click at [1390, 101] on link "Edit Unit Type" at bounding box center [1381, 99] width 110 height 32
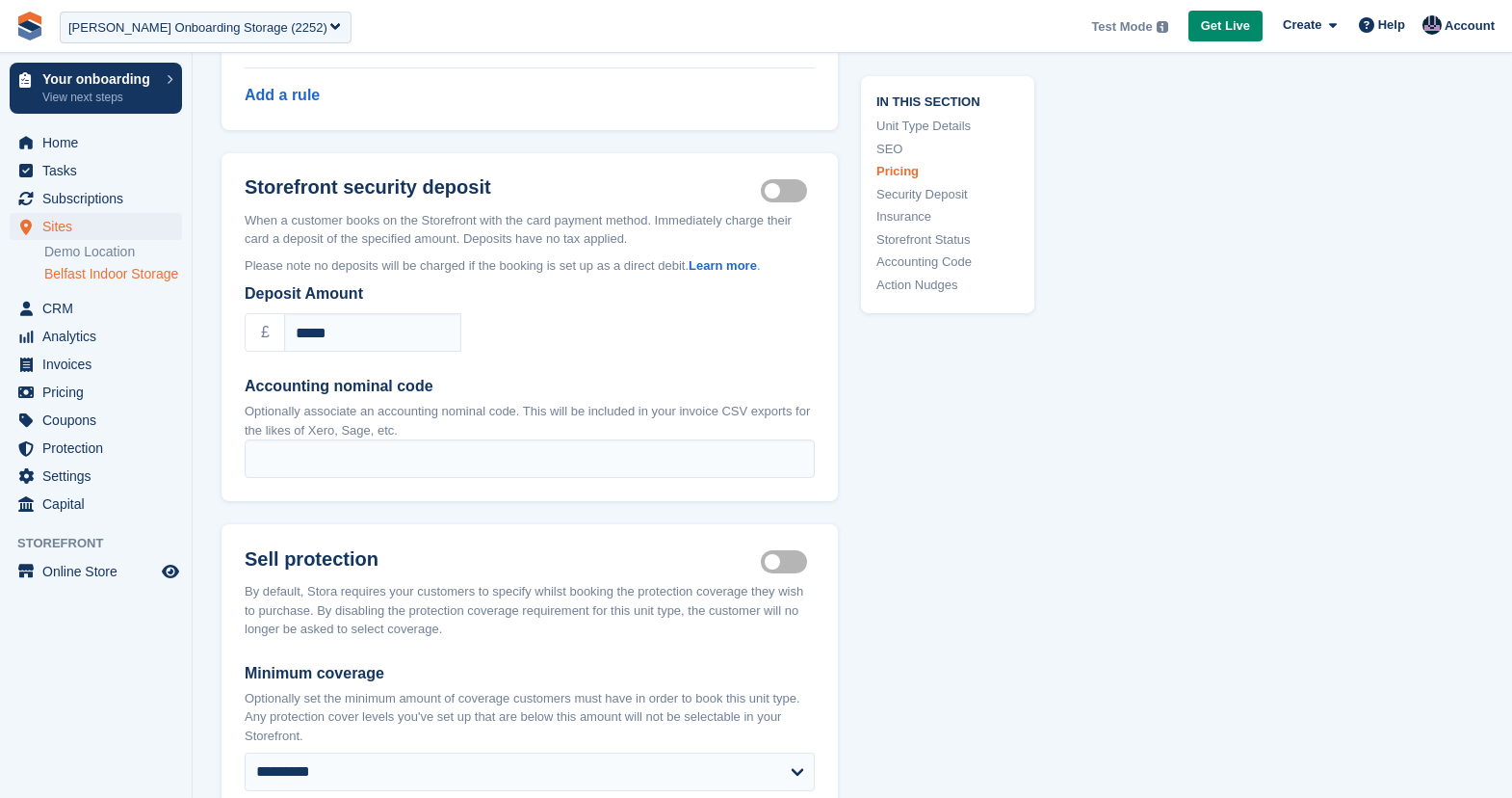
scroll to position [1949, 0]
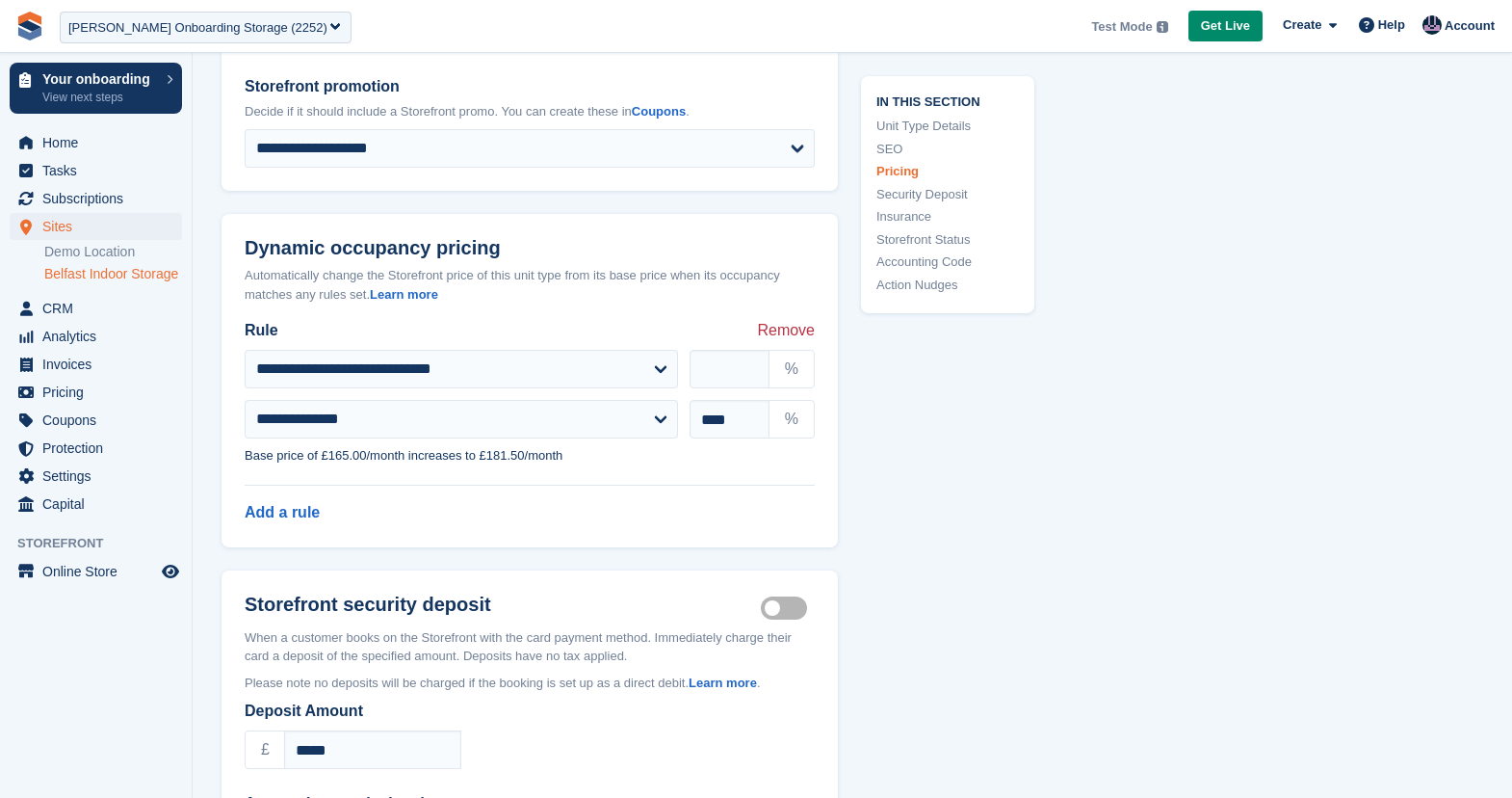
click at [325, 291] on div "Automatically change the Storefront price of this unit type from its base price…" at bounding box center [530, 285] width 571 height 38
click at [414, 301] on link "Learn more" at bounding box center [404, 294] width 68 height 15
click at [30, 149] on span "menu" at bounding box center [26, 142] width 23 height 23
